Goal: Task Accomplishment & Management: Complete application form

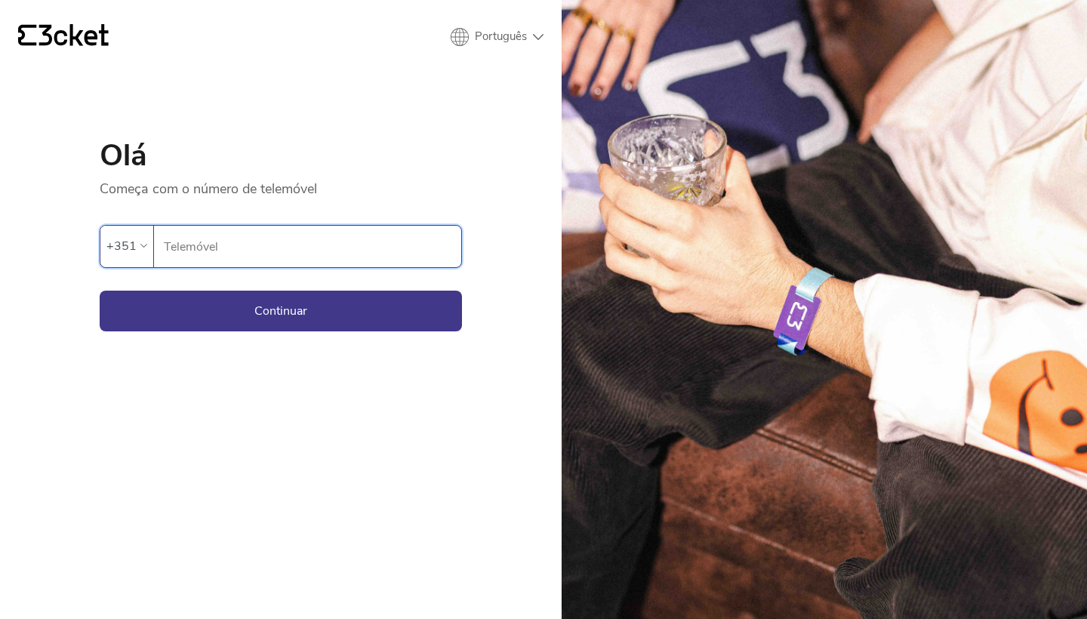
click at [263, 257] on input "Telemóvel" at bounding box center [312, 247] width 298 height 42
type input "967428790"
click at [281, 310] on button "Continuar" at bounding box center [281, 311] width 362 height 41
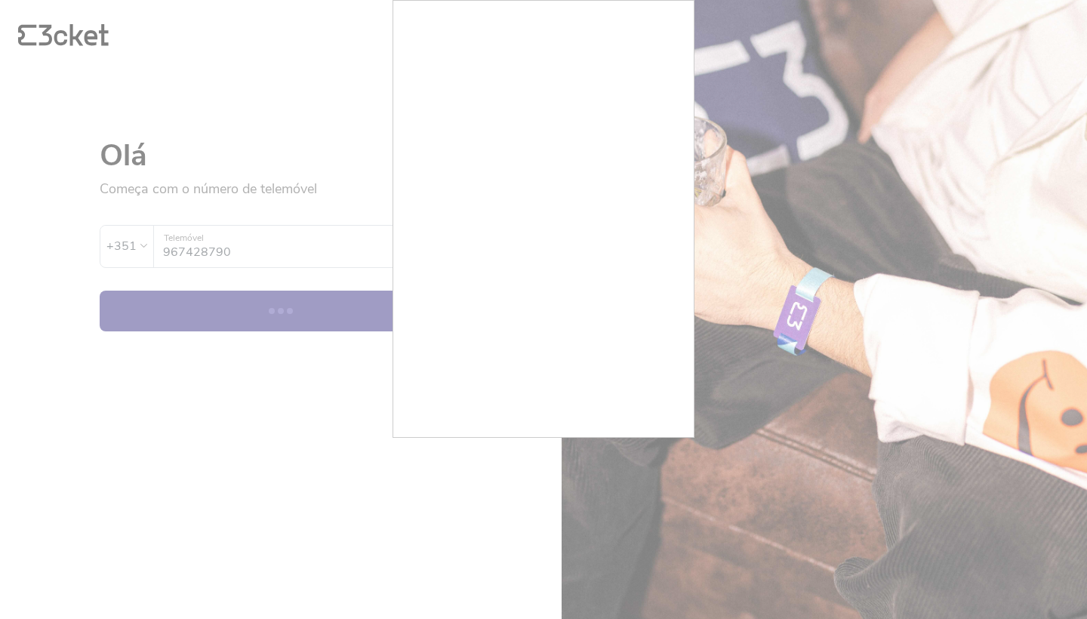
click at [285, 381] on div at bounding box center [543, 309] width 1087 height 619
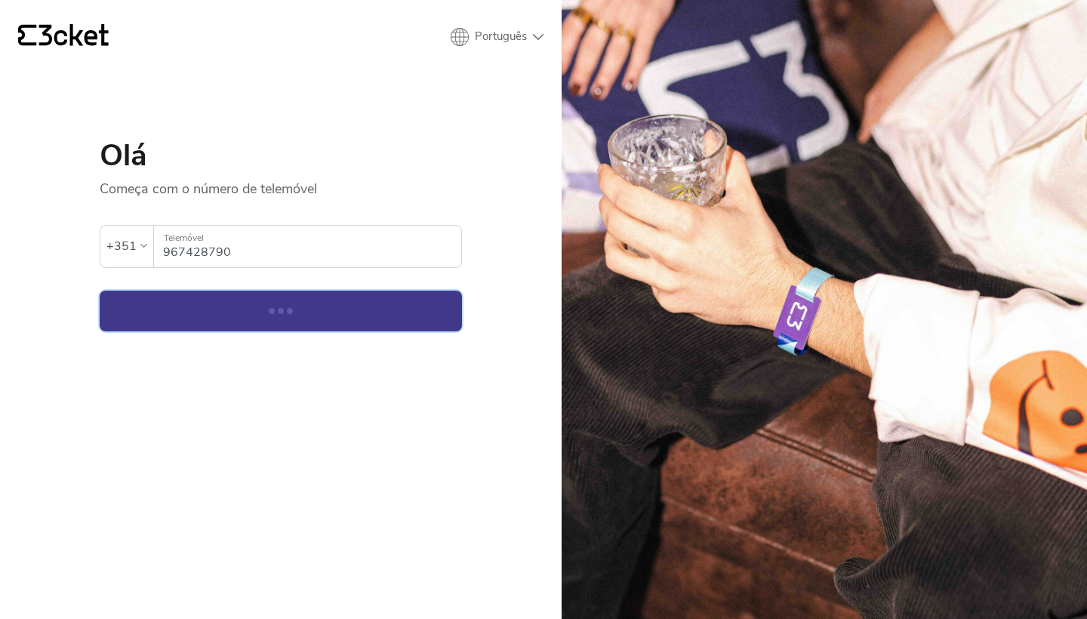
click at [304, 310] on button "Continuar" at bounding box center [281, 311] width 362 height 41
click at [297, 337] on div "{' '} Português English Português Español Olá Começa com o número de telemóvel …" at bounding box center [281, 309] width 562 height 619
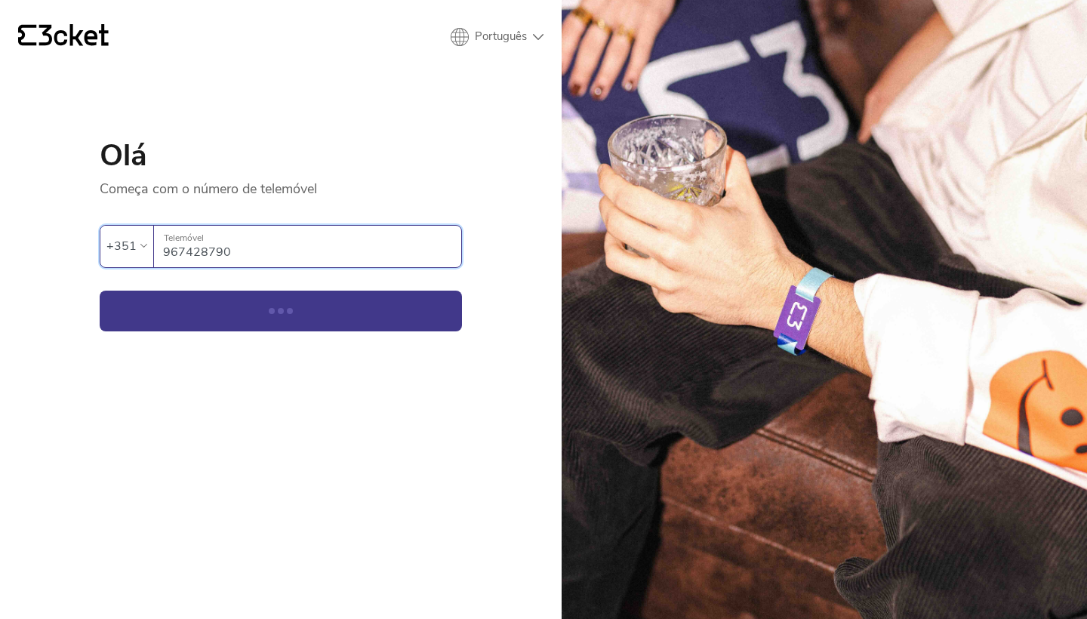
click at [275, 264] on input "967428790" at bounding box center [312, 247] width 298 height 42
click at [272, 315] on button "Continuar" at bounding box center [281, 311] width 362 height 41
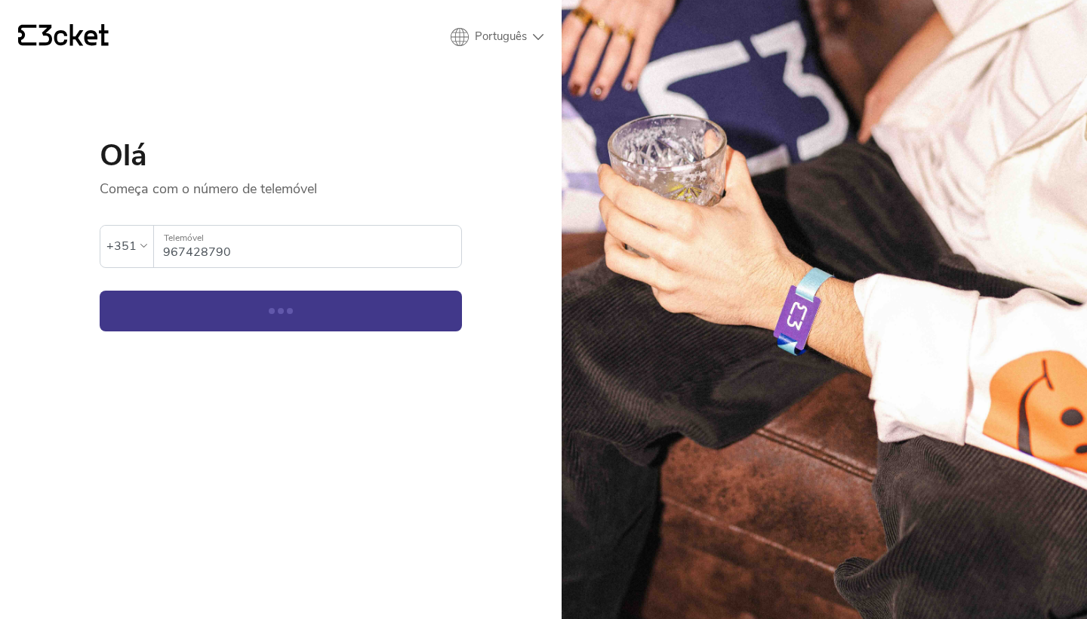
click at [294, 347] on div "{' '} Português English Português Español Olá Começa com o número de telemóvel …" at bounding box center [281, 309] width 562 height 619
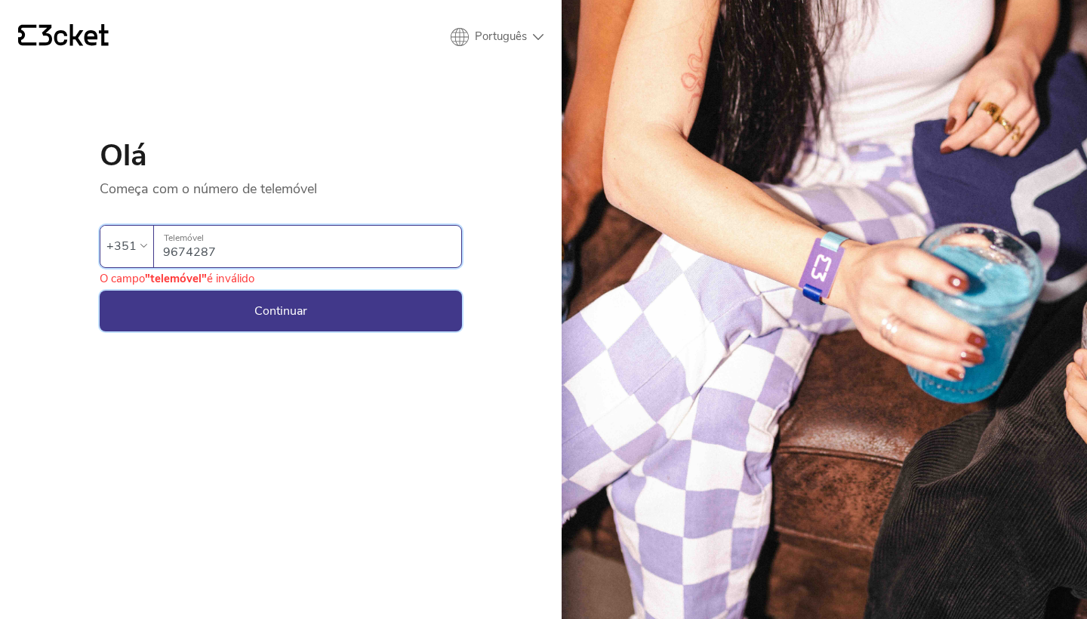
type input "967428790"
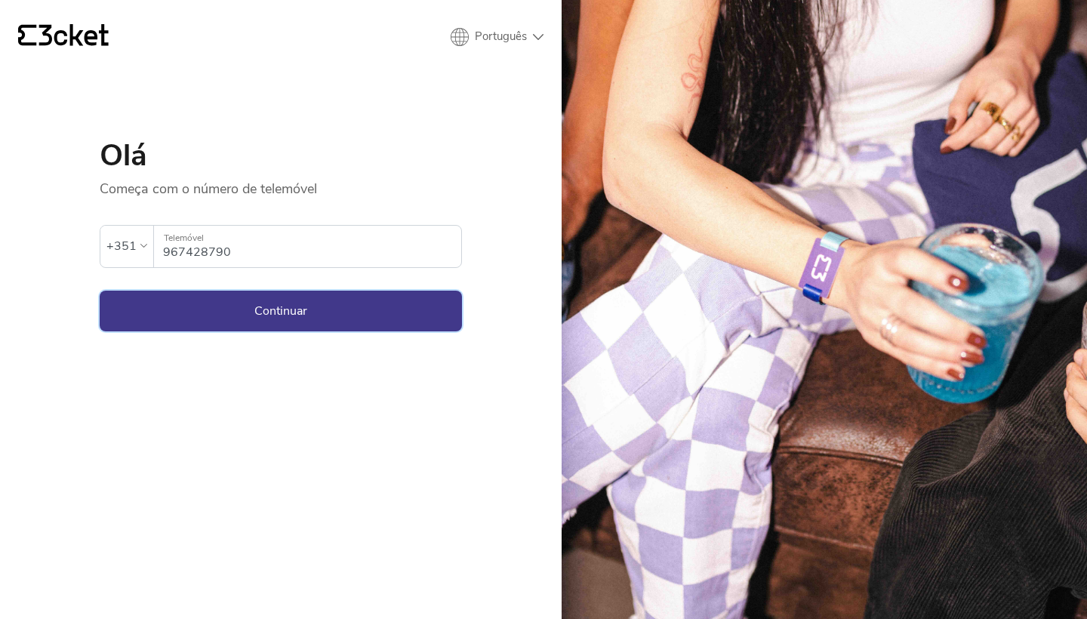
click at [191, 304] on button "Continuar" at bounding box center [281, 311] width 362 height 41
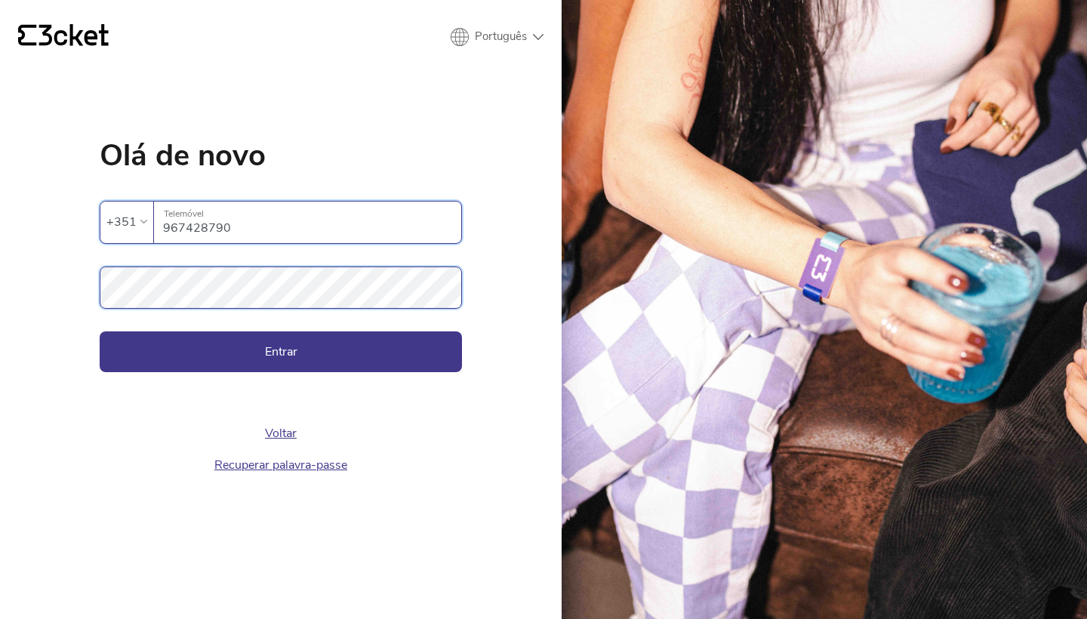
click at [281, 351] on button "Entrar" at bounding box center [281, 351] width 362 height 41
